Goal: Browse casually

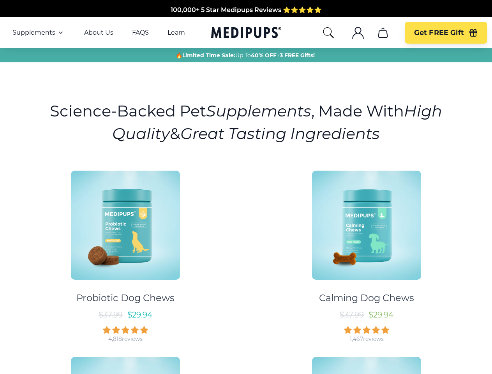
click at [246, 187] on div "Probiotic Dog Chews $ 37.99 $ 29.94 4,818 reviews Calming Dog Chews $ 37.99 $ 2…" at bounding box center [246, 346] width 483 height 365
click at [39, 33] on span "Supplements" at bounding box center [33, 33] width 43 height 8
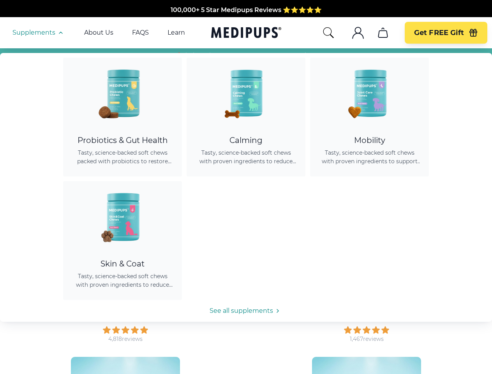
click at [60, 33] on icon "button" at bounding box center [60, 32] width 9 height 9
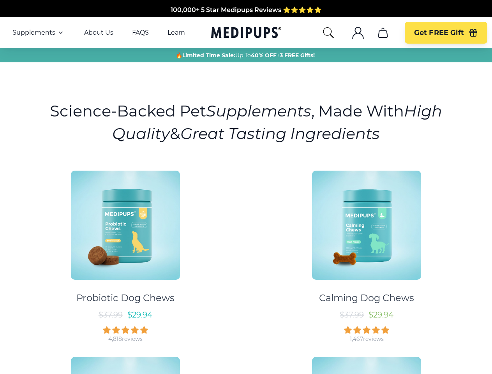
click at [328, 33] on icon "search" at bounding box center [328, 32] width 12 height 12
click at [358, 33] on icon ".cls-1{fill:none;stroke:currentColor;stroke-miterlimit:10;stroke-width:1.5px;}" at bounding box center [358, 32] width 12 height 12
click at [383, 33] on icon "cart" at bounding box center [383, 32] width 12 height 12
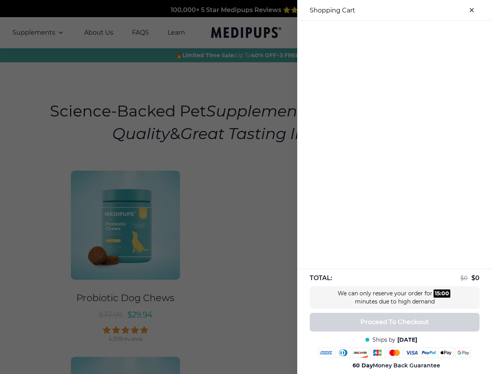
click at [383, 33] on div "100,000+ 5 Star Medipups Reviews ⭐️⭐️⭐️⭐️⭐️ Made In The USA from domestic & glo…" at bounding box center [246, 365] width 492 height 730
